Goal: Check status: Check status

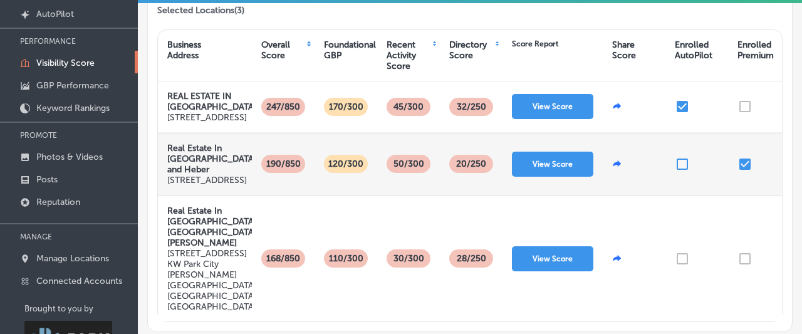
scroll to position [130, 0]
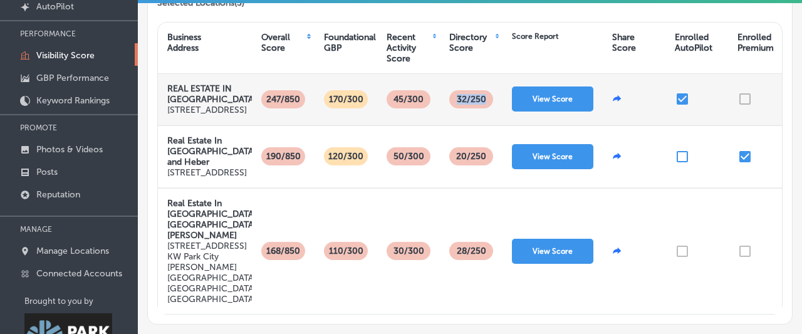
drag, startPoint x: 486, startPoint y: 88, endPoint x: 446, endPoint y: 88, distance: 40.7
click at [446, 88] on div "32 /250" at bounding box center [471, 99] width 63 height 51
click at [527, 90] on button "View Score" at bounding box center [552, 98] width 81 height 25
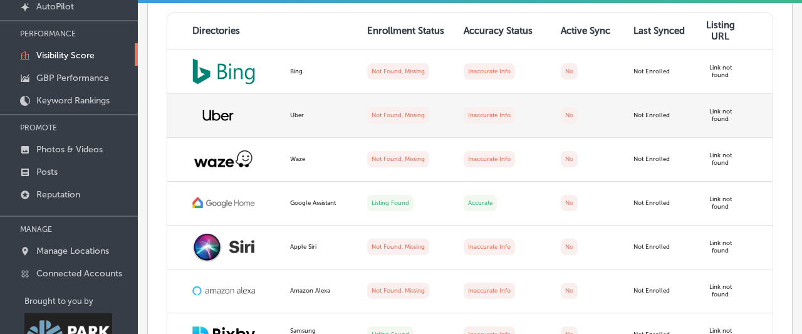
scroll to position [1048, 0]
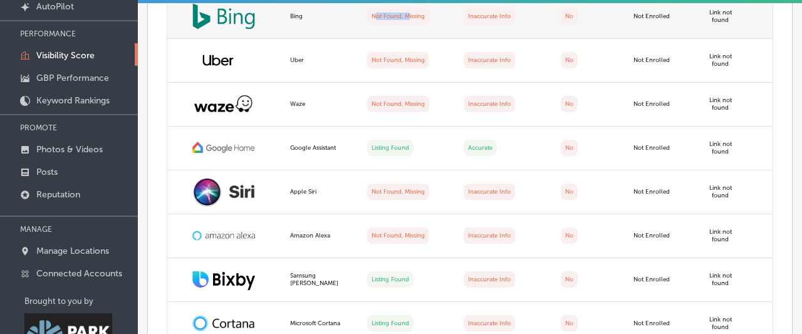
drag, startPoint x: 377, startPoint y: 55, endPoint x: 411, endPoint y: 58, distance: 33.4
click at [411, 24] on label "Not Found, Missing" at bounding box center [398, 16] width 62 height 16
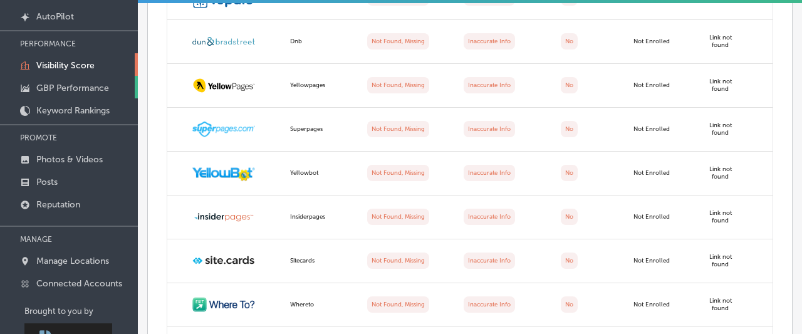
scroll to position [130, 0]
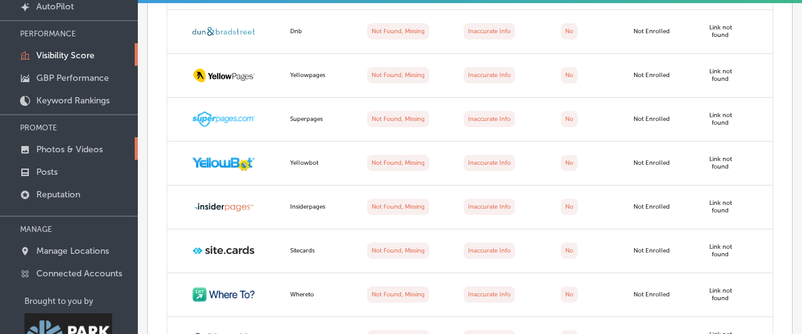
click at [91, 154] on p "Photos & Videos" at bounding box center [69, 149] width 66 height 11
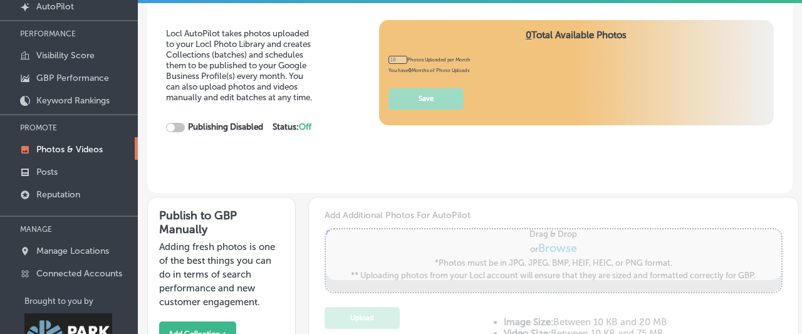
type input "0"
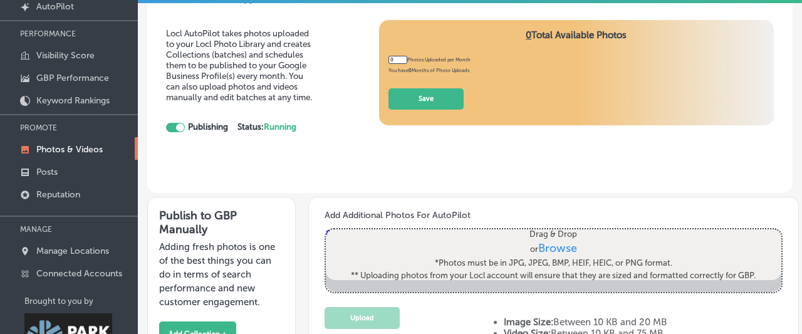
checkbox input "true"
type input "5"
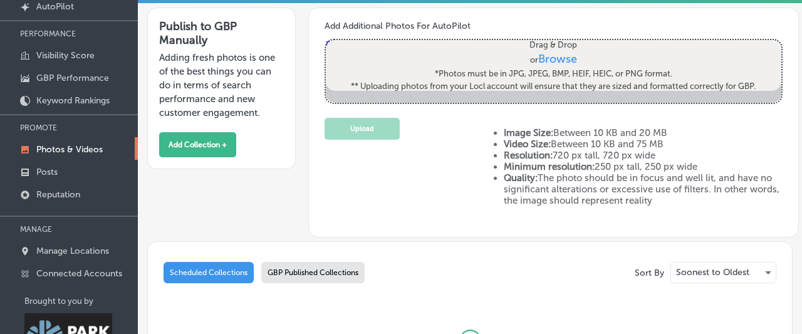
scroll to position [221, 0]
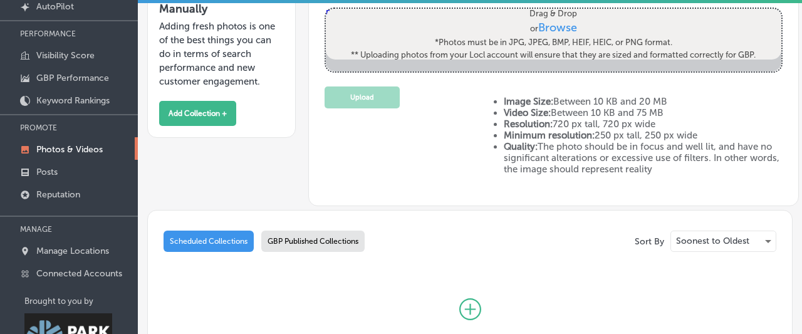
click at [313, 241] on div "GBP Published Collections" at bounding box center [312, 241] width 103 height 21
